Goal: Navigation & Orientation: Find specific page/section

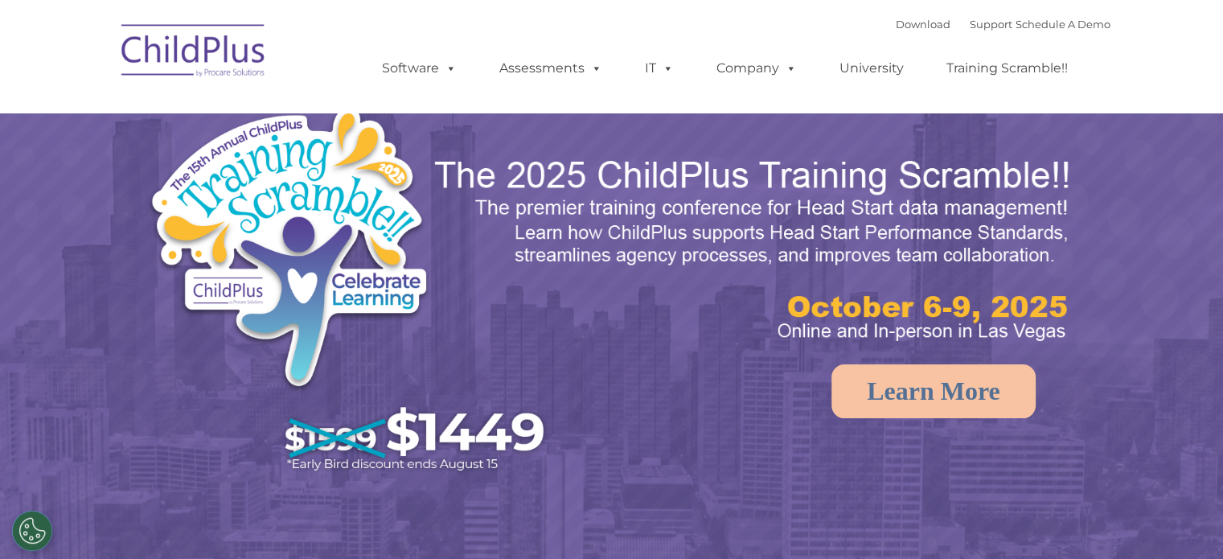
select select "MEDIUM"
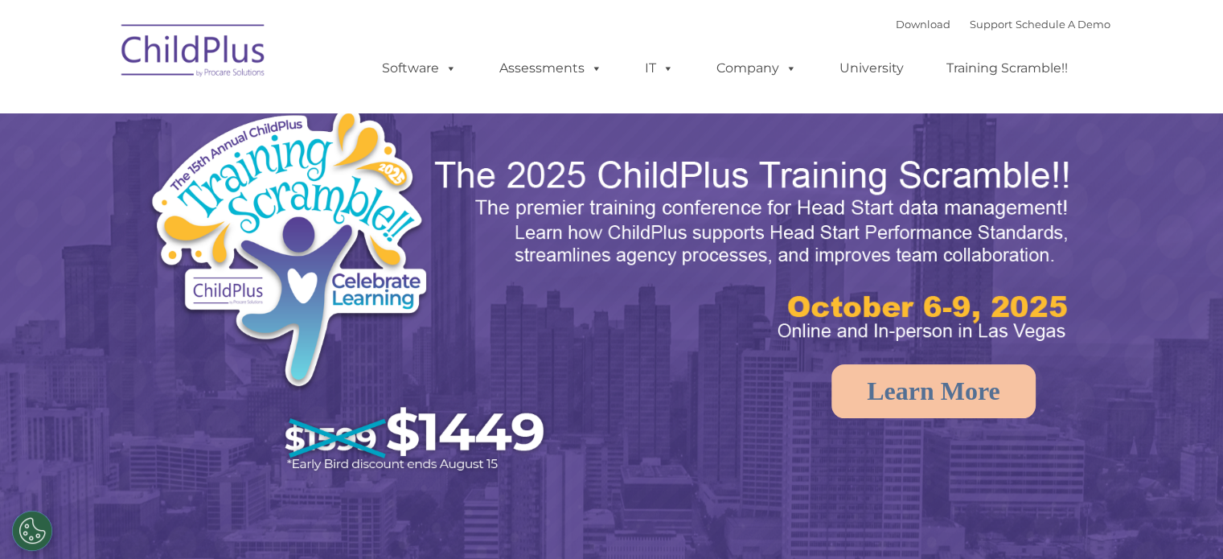
select select "MEDIUM"
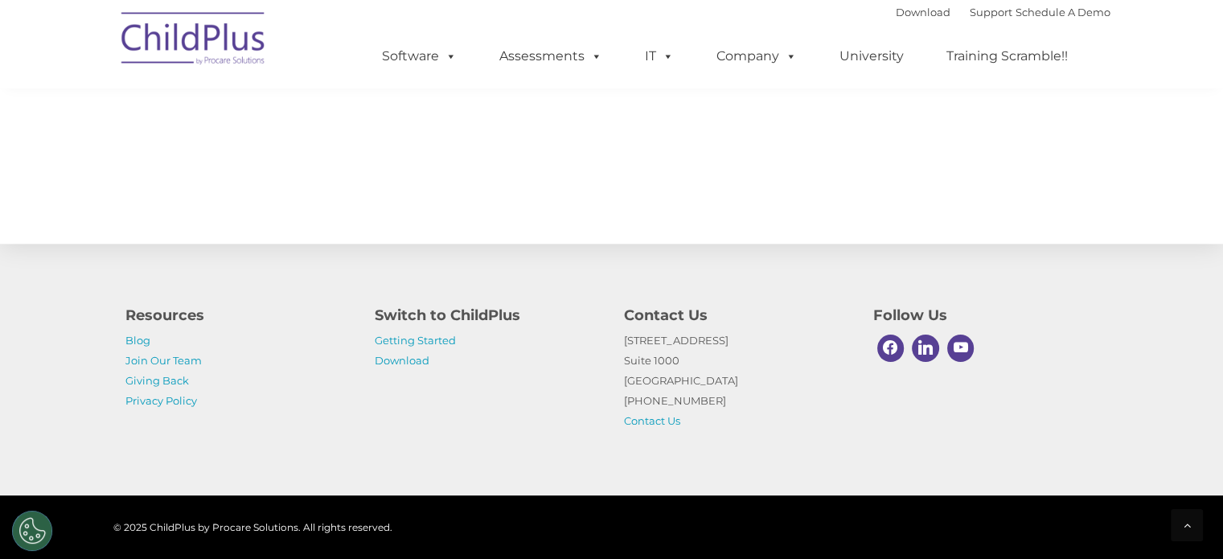
scroll to position [1832, 0]
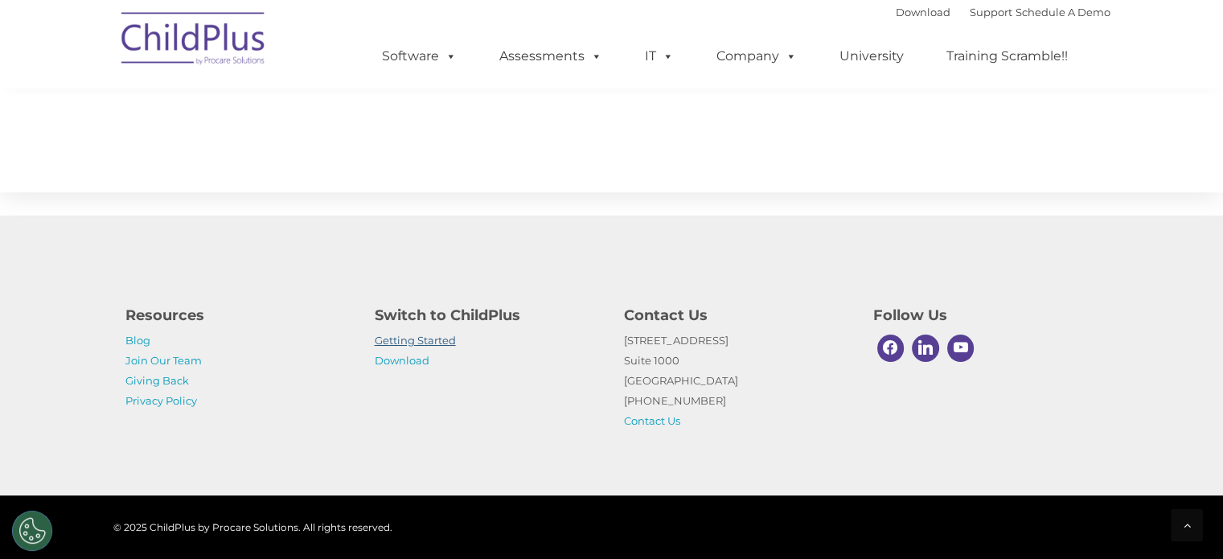
click at [443, 341] on link "Getting Started" at bounding box center [415, 340] width 81 height 13
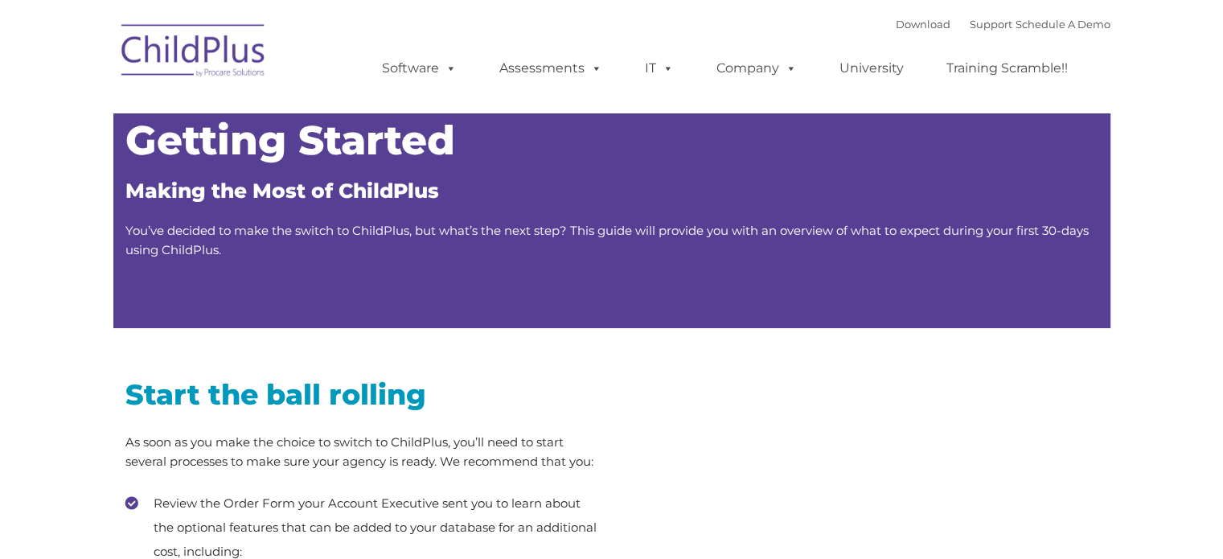
type input ""
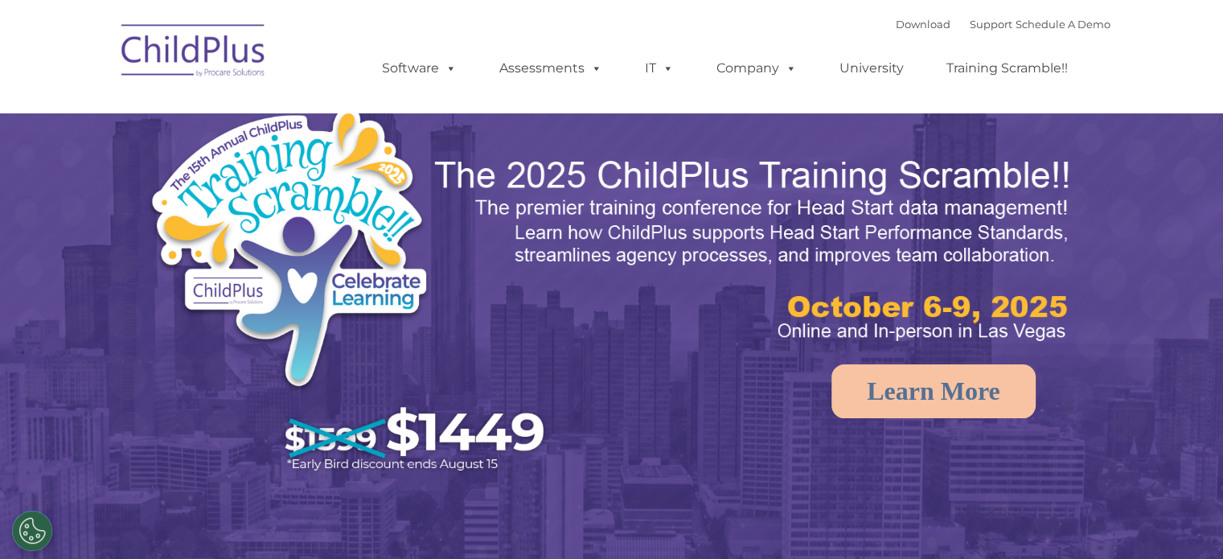
select select "MEDIUM"
